Goal: Contribute content: Add original content to the website for others to see

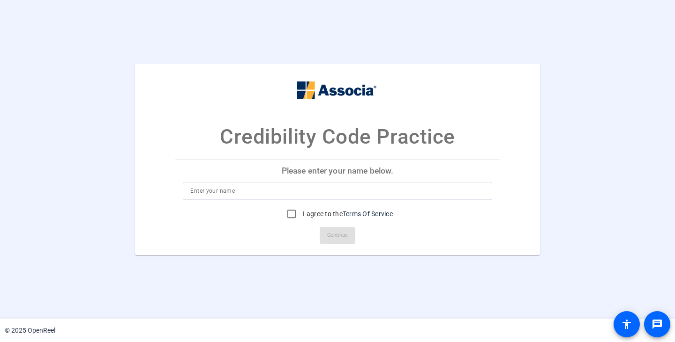
click at [341, 191] on input at bounding box center [337, 191] width 294 height 11
type input "T"
type input "E"
type input "Job Aid Example"
click at [331, 209] on label "I agree to the Terms Of Service" at bounding box center [347, 213] width 92 height 9
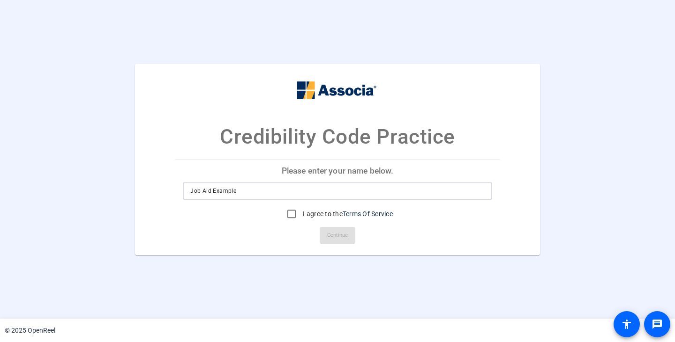
click at [301, 209] on input "I agree to the Terms Of Service" at bounding box center [291, 214] width 19 height 19
checkbox input "true"
click at [337, 239] on span "Continue" at bounding box center [337, 236] width 21 height 14
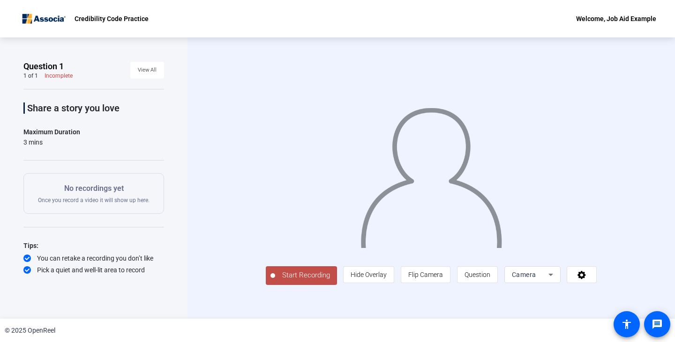
click at [275, 281] on span "Start Recording" at bounding box center [306, 275] width 62 height 11
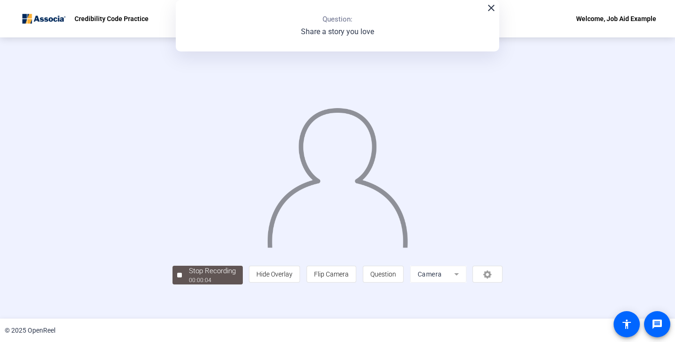
click at [384, 29] on div "close Question: Share a story you love" at bounding box center [337, 26] width 323 height 52
click at [491, 7] on mat-icon "close" at bounding box center [490, 7] width 11 height 11
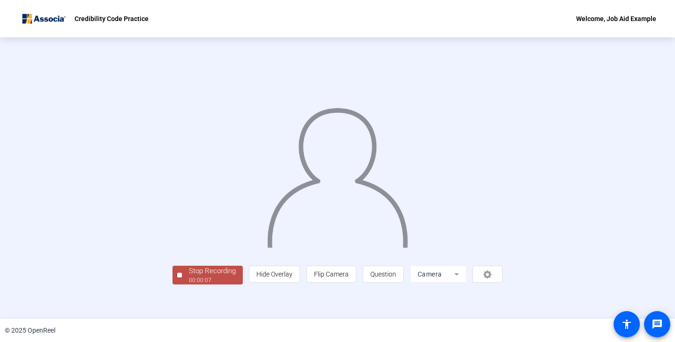
scroll to position [28, 0]
click at [189, 277] on div "Stop Recording" at bounding box center [212, 271] width 47 height 11
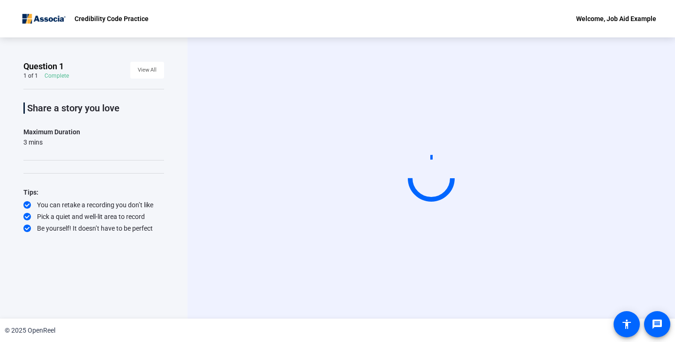
scroll to position [0, 0]
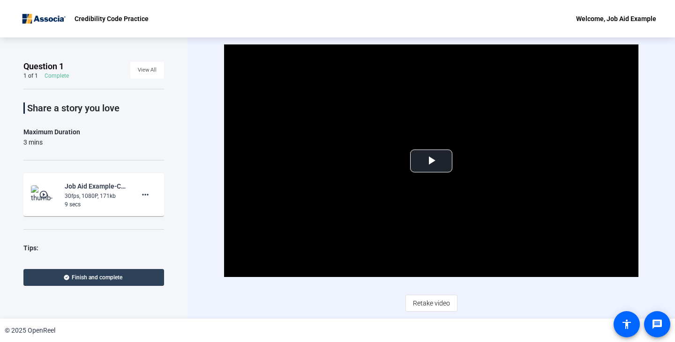
click at [136, 282] on span at bounding box center [93, 278] width 141 height 22
